Goal: Information Seeking & Learning: Understand process/instructions

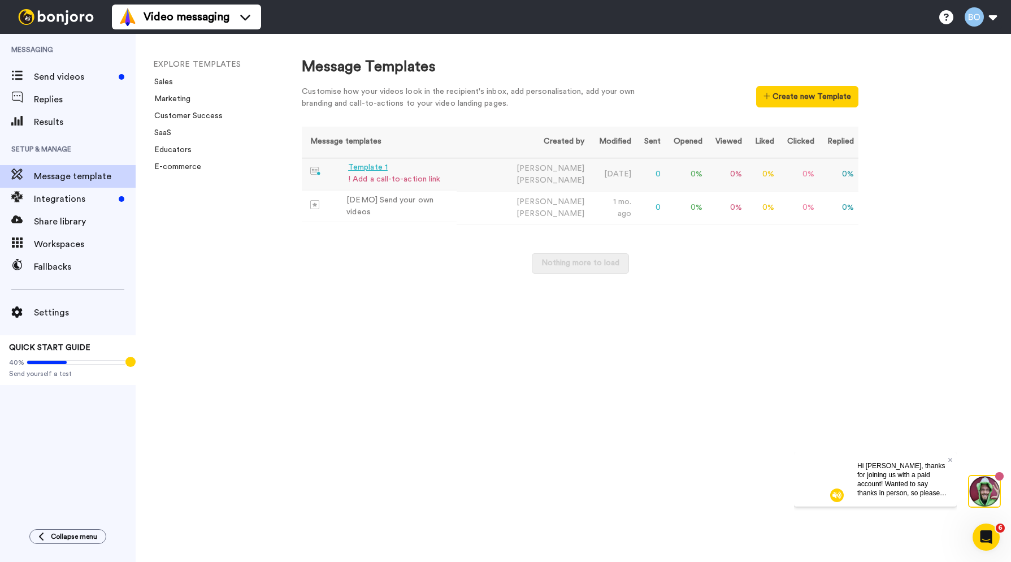
click at [389, 170] on div "Template 1" at bounding box center [394, 168] width 92 height 12
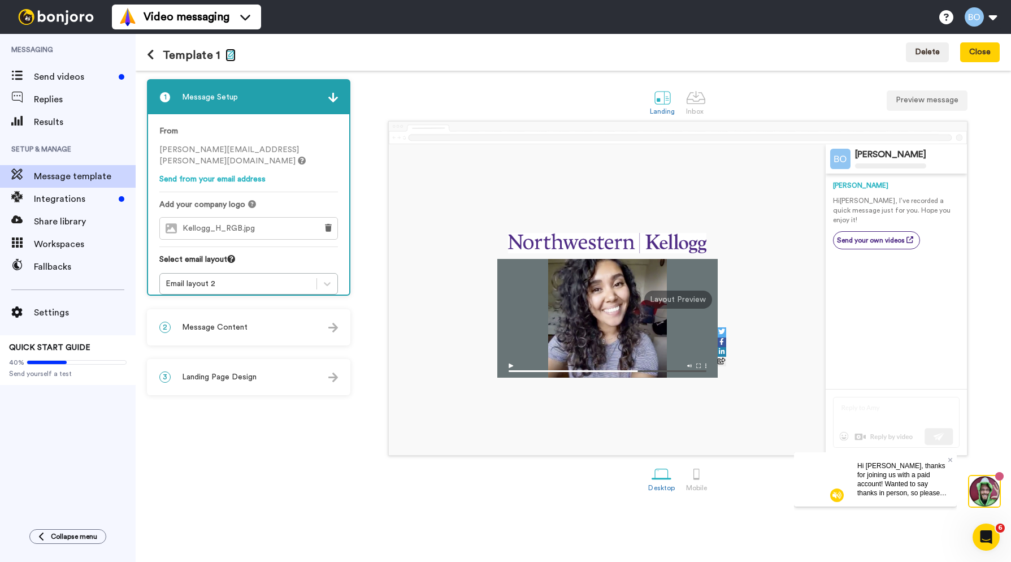
click at [229, 52] on icon "button" at bounding box center [230, 54] width 10 height 9
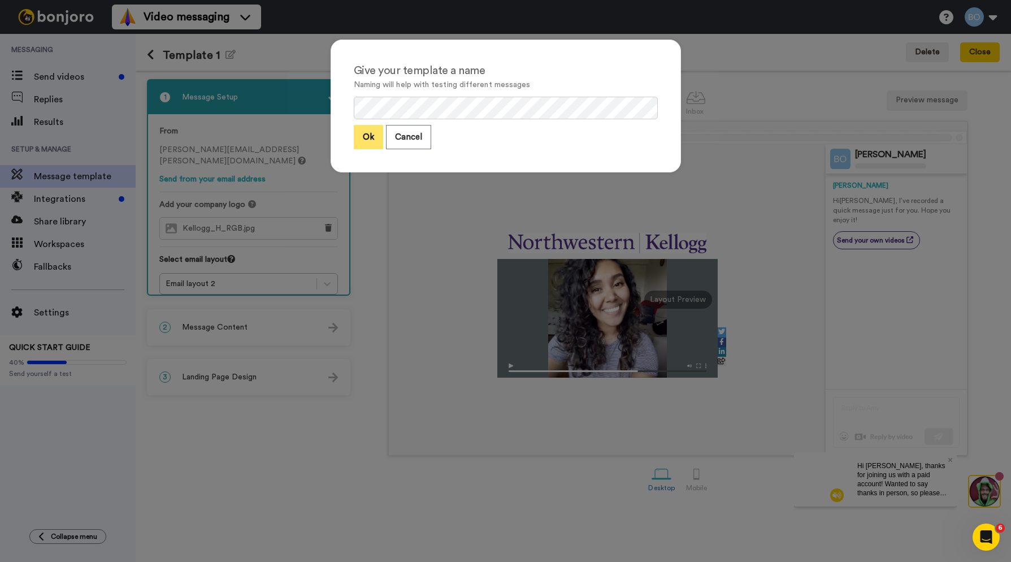
click at [361, 142] on button "Ok" at bounding box center [368, 137] width 29 height 24
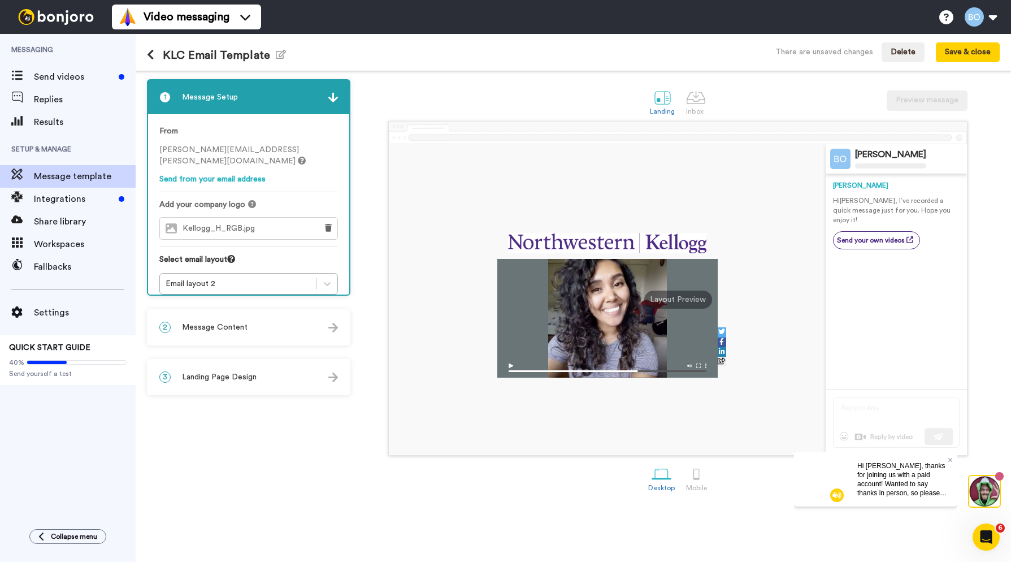
click at [302, 470] on div "1 Message Setup From bridget.obrien@inbound.bonjoromail.com Send from your emai…" at bounding box center [251, 316] width 209 height 474
click at [281, 55] on icon "button" at bounding box center [281, 54] width 10 height 9
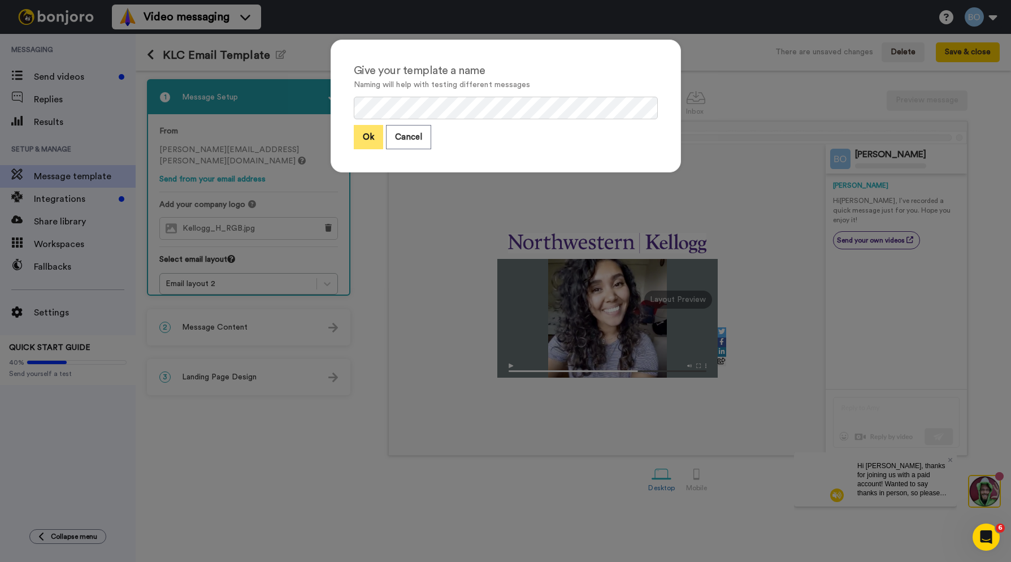
click at [366, 133] on button "Ok" at bounding box center [368, 137] width 29 height 24
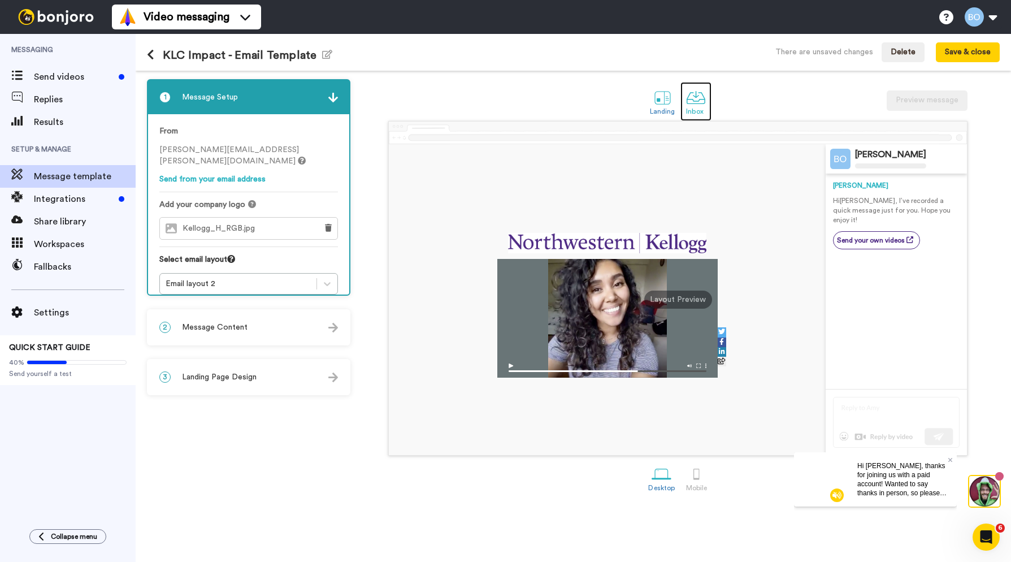
click at [697, 95] on div at bounding box center [696, 98] width 20 height 20
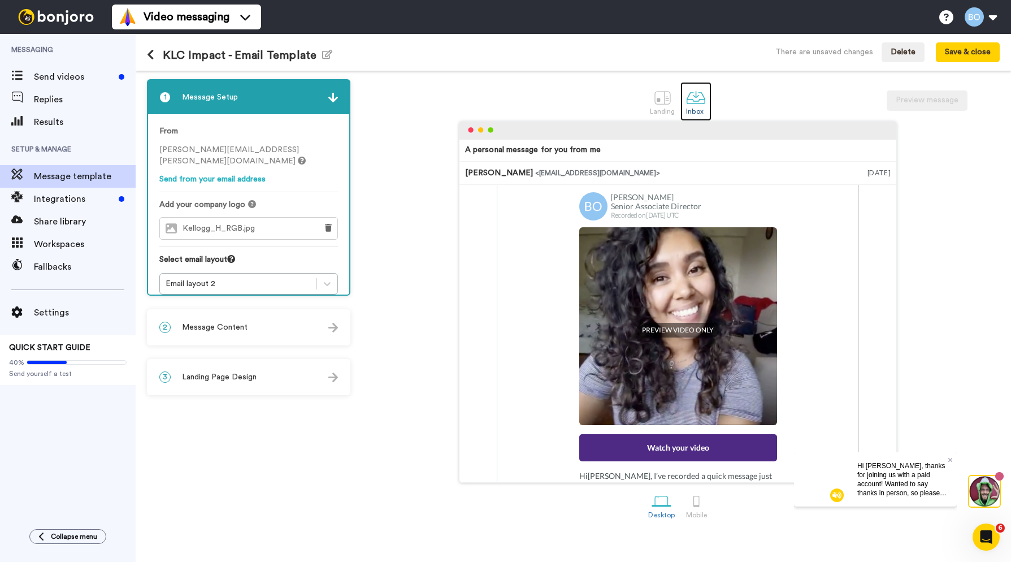
scroll to position [105, 0]
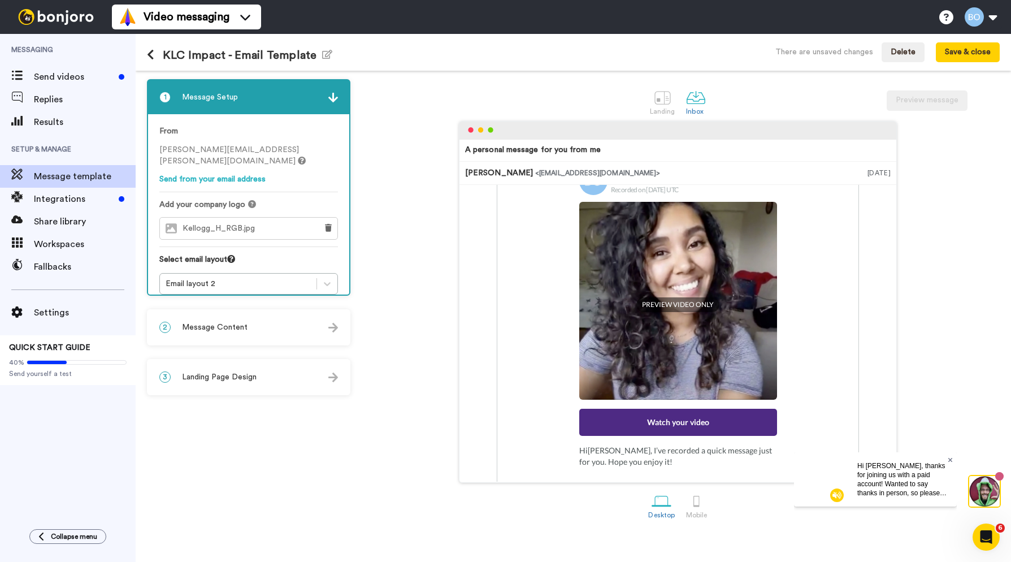
click at [881, 461] on icon at bounding box center [950, 459] width 5 height 5
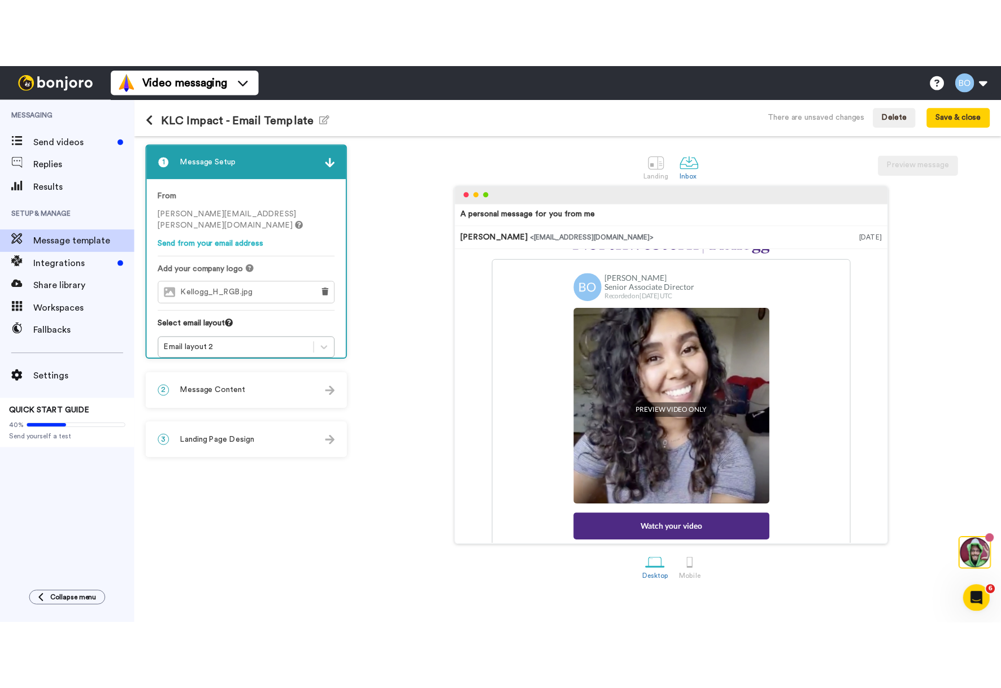
scroll to position [64, 0]
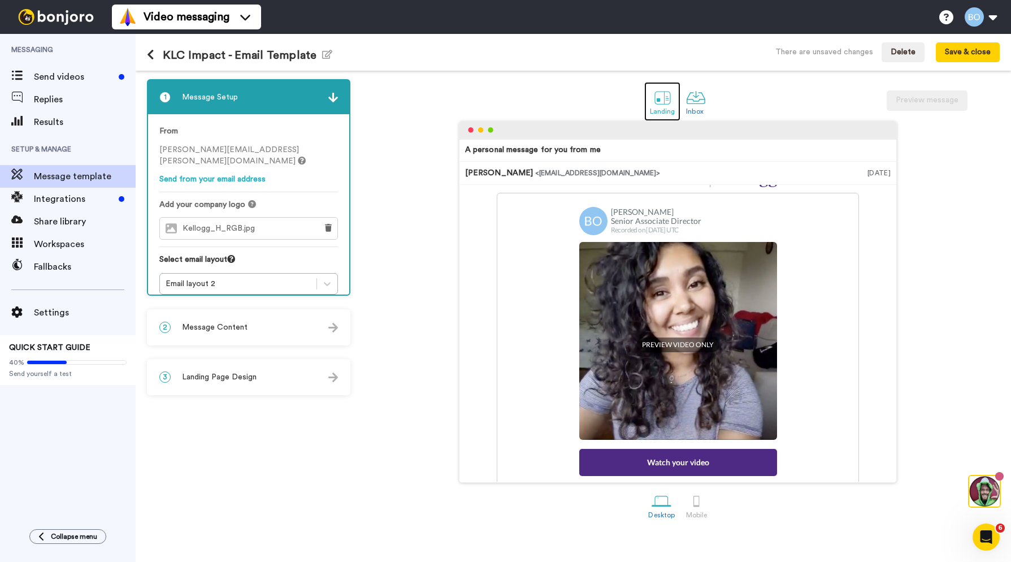
click at [666, 97] on div at bounding box center [663, 98] width 20 height 20
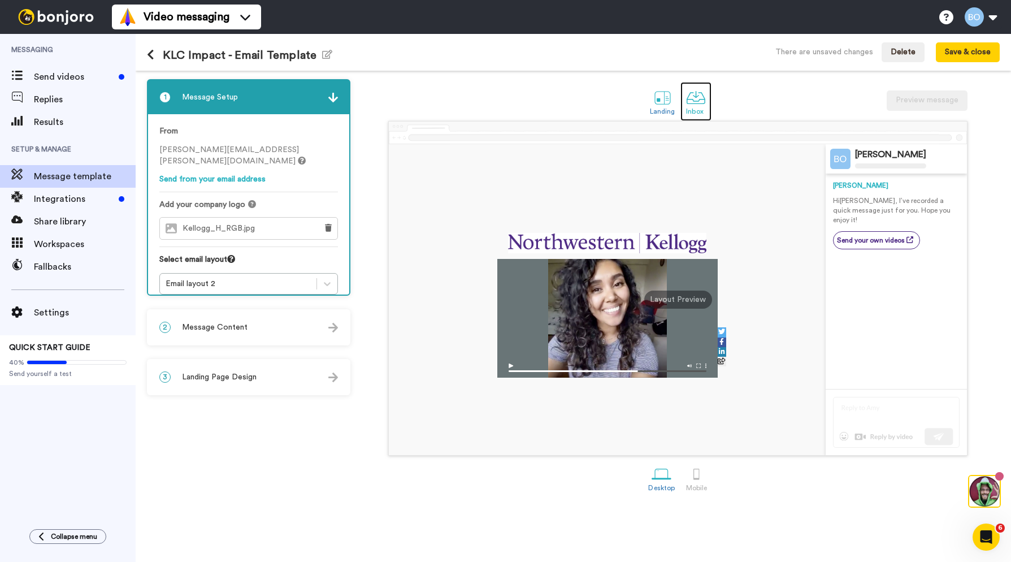
click at [696, 97] on div at bounding box center [696, 98] width 20 height 20
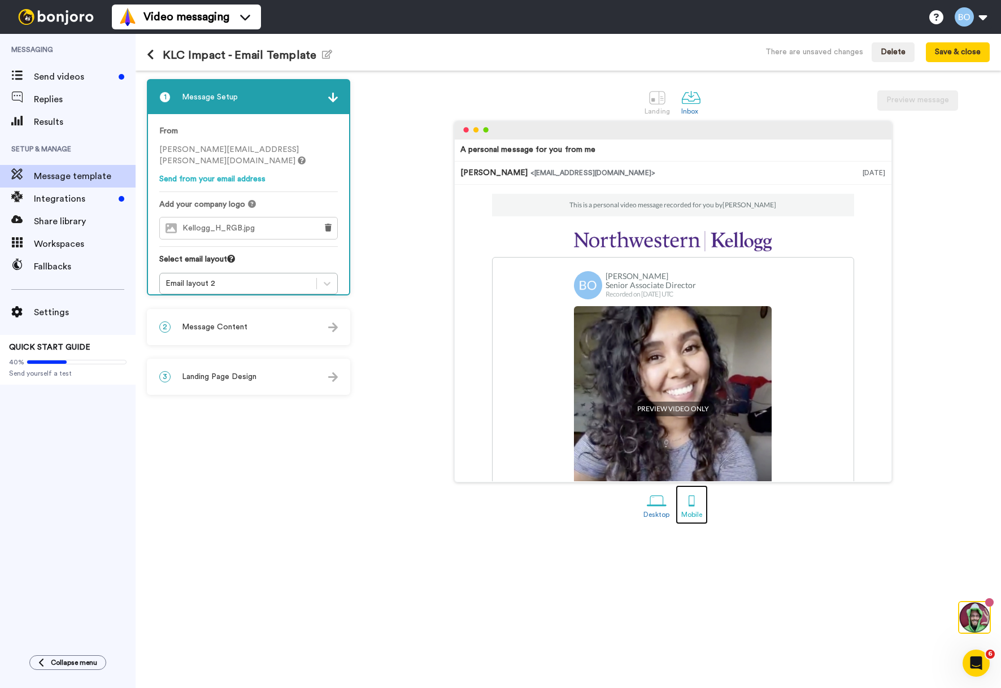
click at [690, 515] on div "Mobile" at bounding box center [691, 515] width 21 height 8
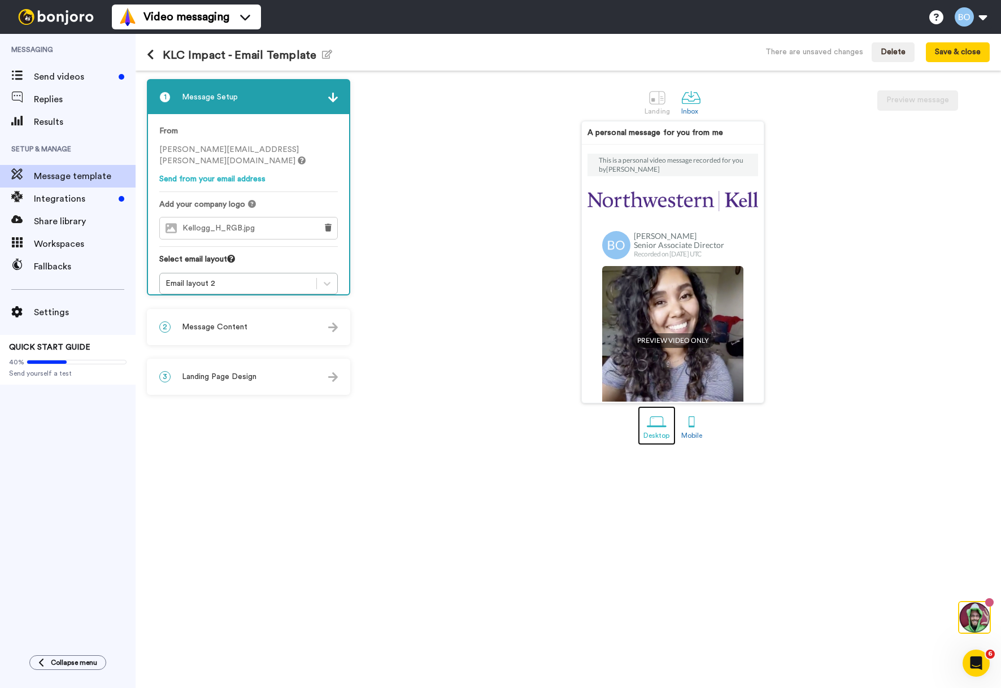
click at [662, 422] on div at bounding box center [657, 422] width 20 height 20
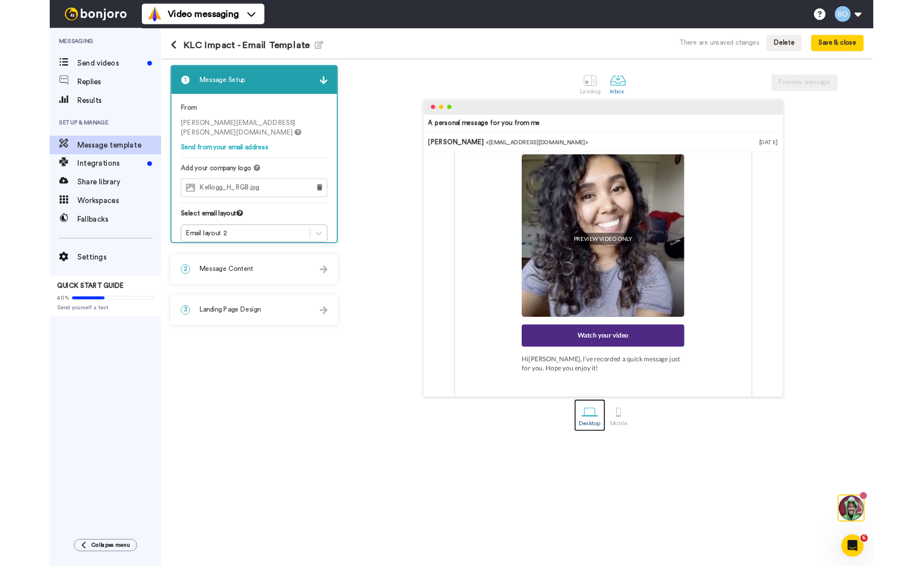
scroll to position [173, 0]
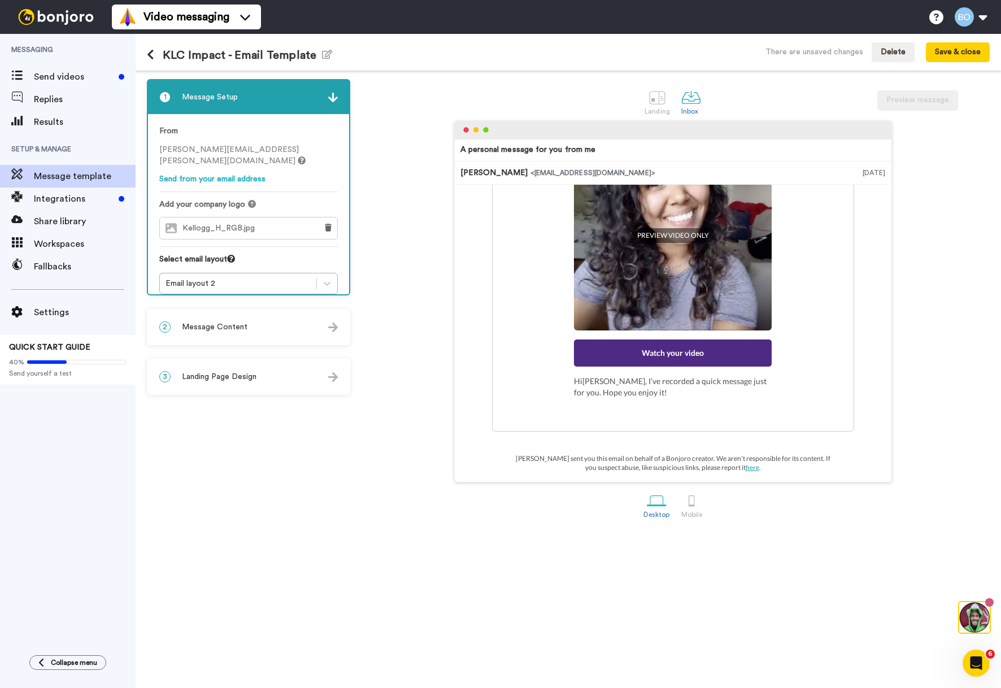
click at [251, 336] on div "2 Message Content" at bounding box center [248, 327] width 201 height 34
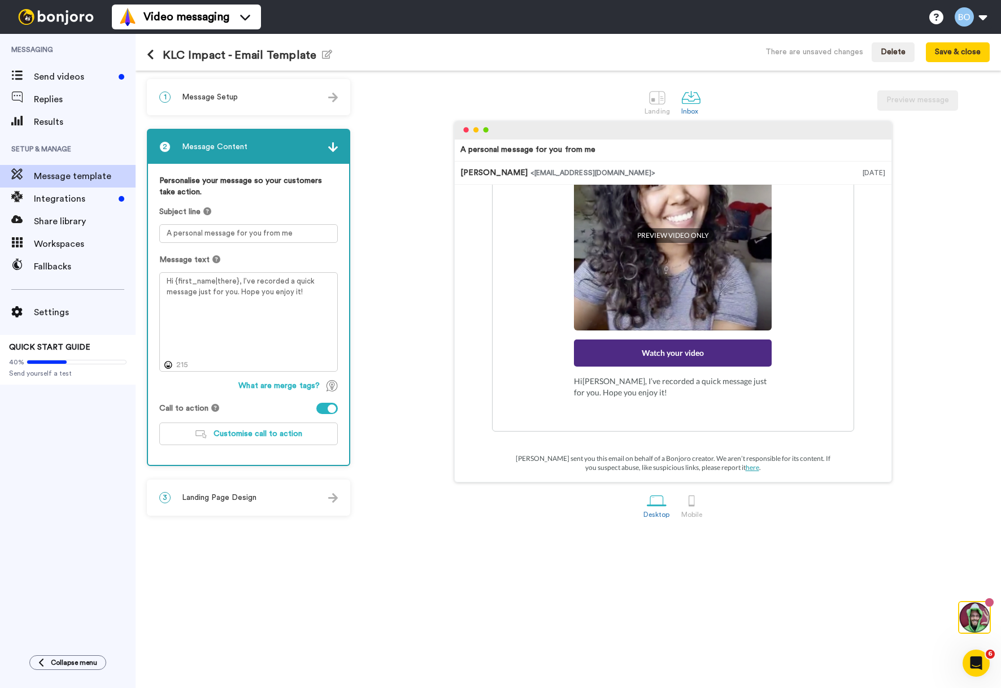
click at [244, 492] on span "Landing Page Design" at bounding box center [219, 497] width 75 height 11
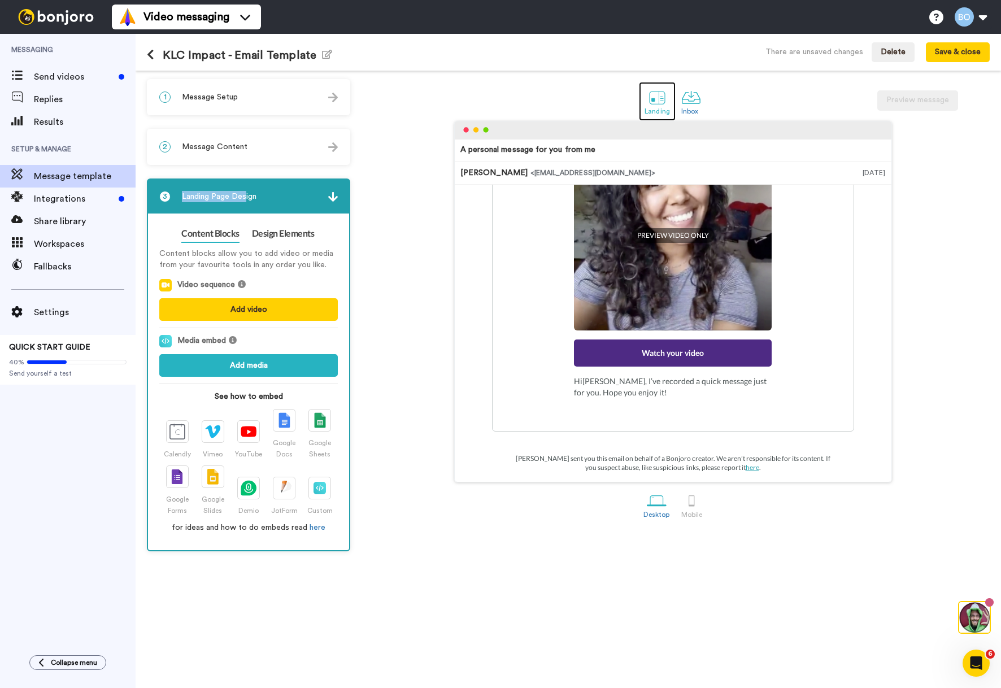
click at [659, 100] on div at bounding box center [658, 98] width 20 height 20
